Goal: Task Accomplishment & Management: Use online tool/utility

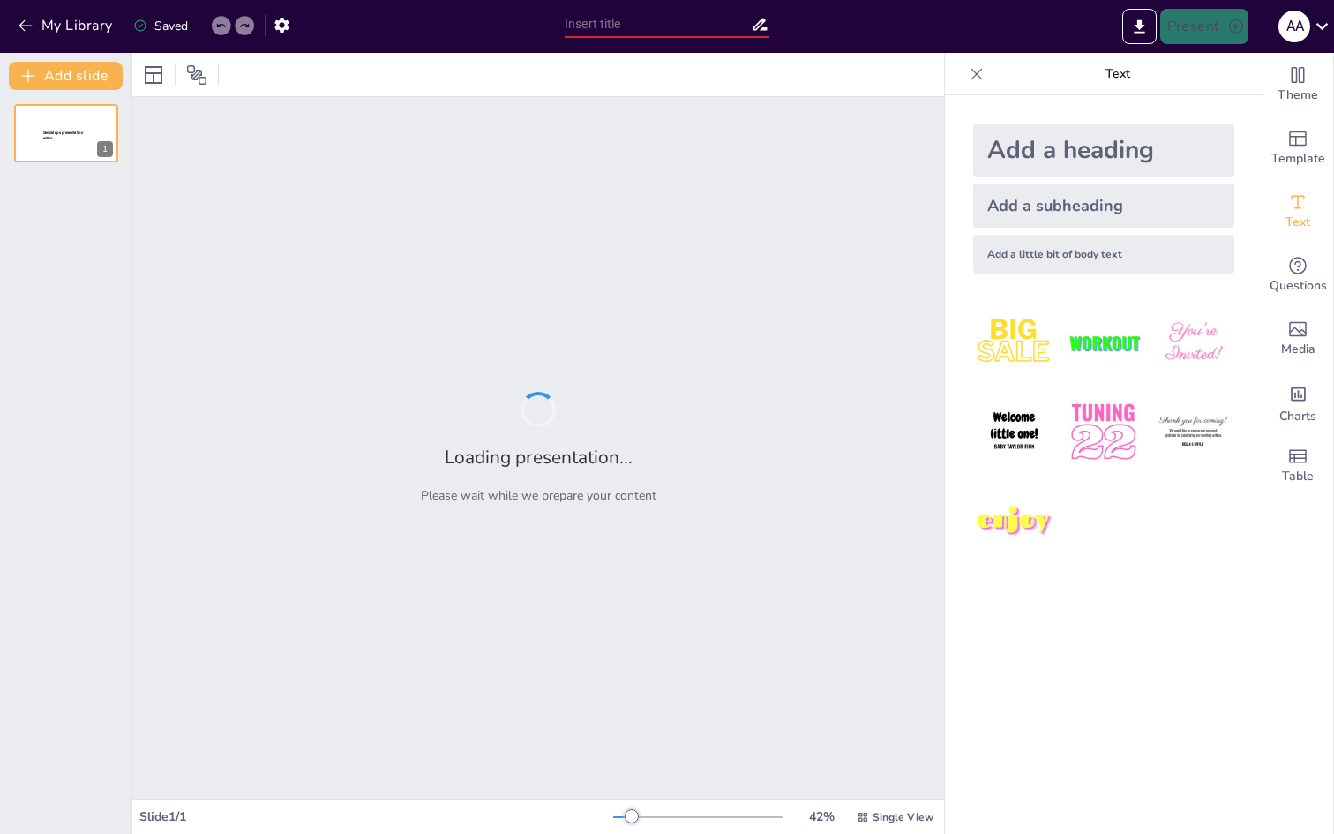
type input "New Sendsteps"
type input "تحليل الحضور الرقمي: من الجهود الشخصية إلى الاستراتيجية الفعّالة"
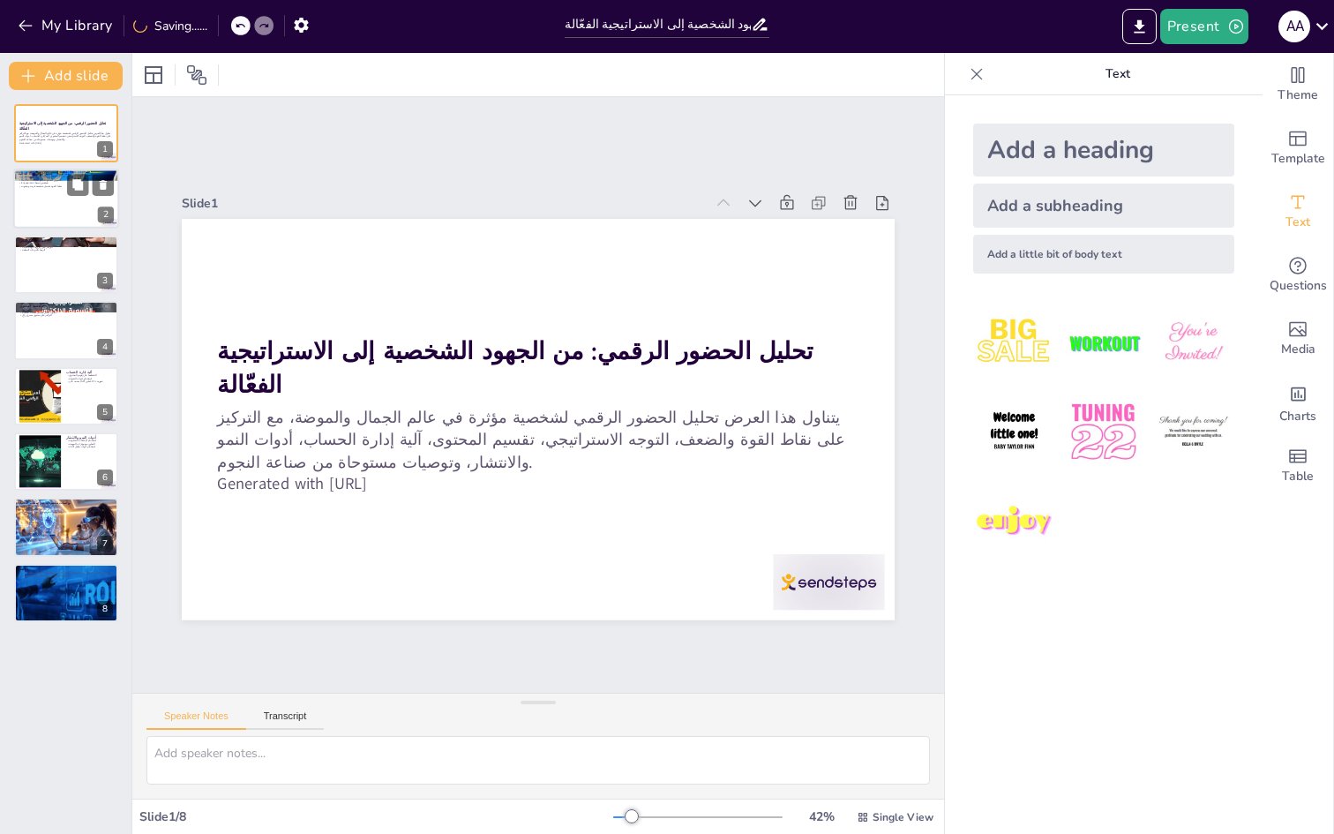
click at [46, 200] on div at bounding box center [66, 199] width 106 height 60
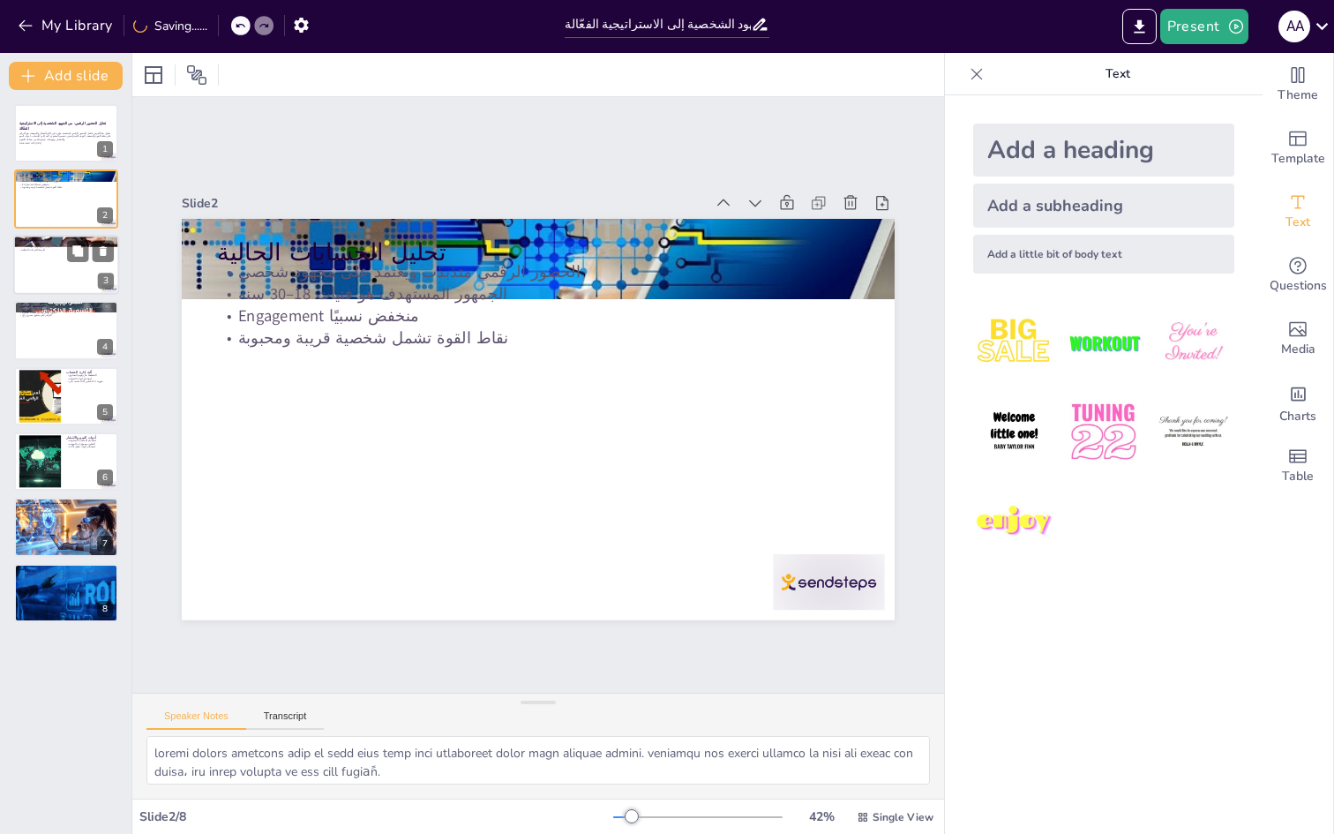
click at [61, 261] on div at bounding box center [66, 265] width 106 height 60
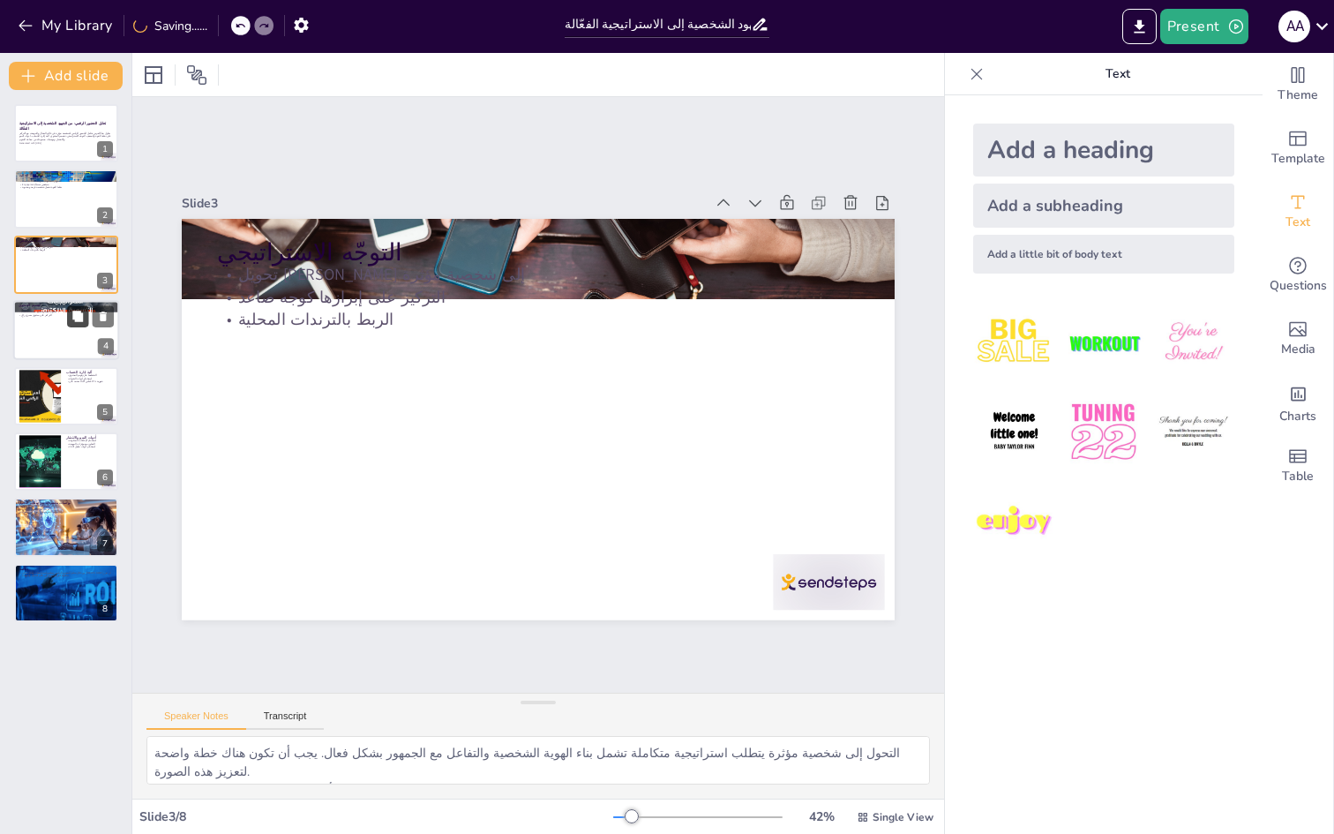
click at [69, 326] on button at bounding box center [77, 316] width 21 height 21
type textarea "تقسيم المحتوى إلى محاور يسهل على الجمهور فهم الرسالة. كل محور يمكن أن يستهدف نو…"
